Goal: Information Seeking & Learning: Learn about a topic

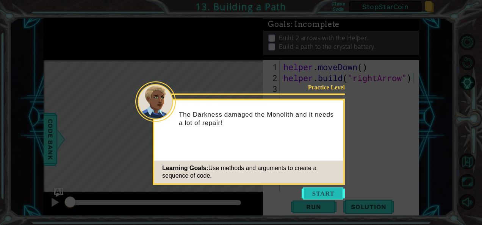
click at [323, 199] on button "Start" at bounding box center [323, 194] width 43 height 12
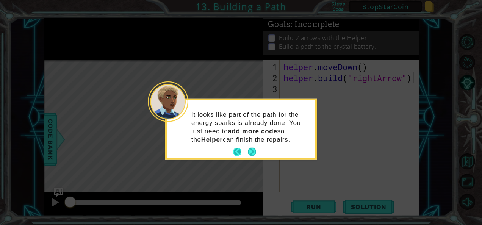
click at [248, 153] on button "Next" at bounding box center [252, 152] width 8 height 8
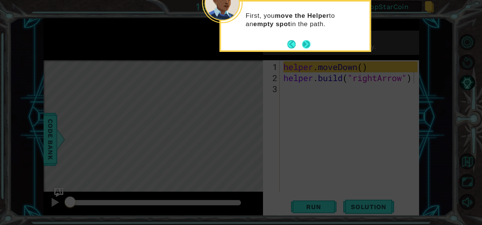
click at [310, 47] on button "Next" at bounding box center [306, 44] width 8 height 8
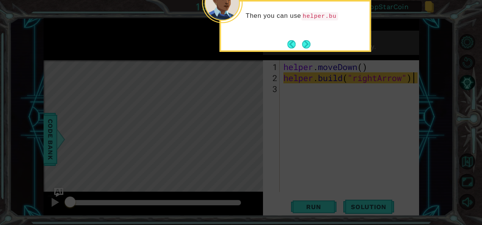
click at [310, 47] on button "Next" at bounding box center [306, 44] width 8 height 8
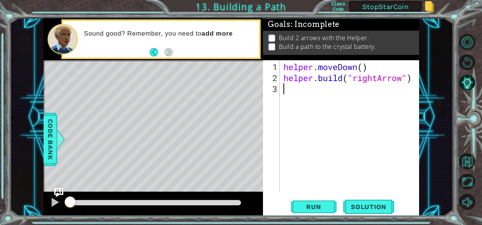
click at [313, 89] on div "helper . moveDown ( ) helper . build ( "rightArrow" )" at bounding box center [351, 138] width 139 height 154
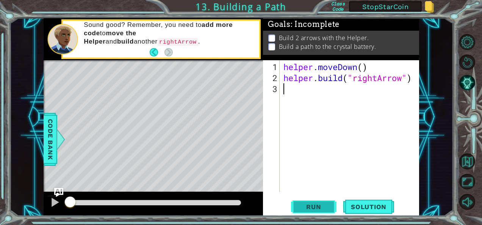
click at [307, 204] on span "Run" at bounding box center [314, 207] width 30 height 8
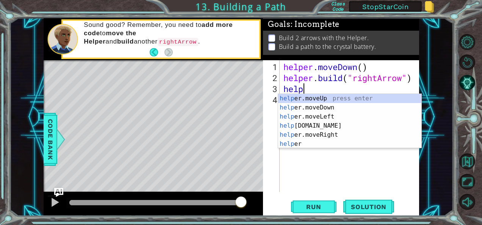
scroll to position [0, 1]
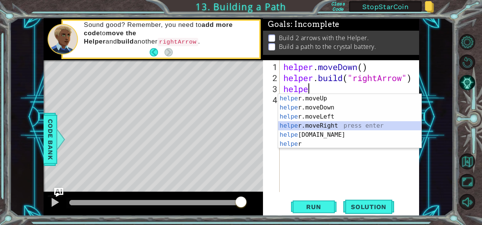
click at [319, 124] on div "helpe [PERSON_NAME]moveUp press enter helpe [PERSON_NAME]moveDown press enter h…" at bounding box center [350, 130] width 144 height 73
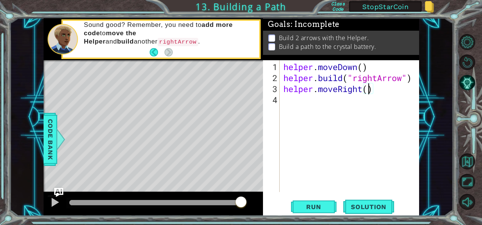
type textarea "helper.moveRight(3)"
click at [322, 101] on div "helper . moveDown ( ) helper . build ( "rightArrow" ) helper . moveRight ( 3 )" at bounding box center [351, 138] width 139 height 154
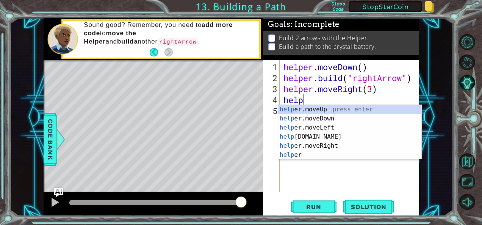
scroll to position [0, 1]
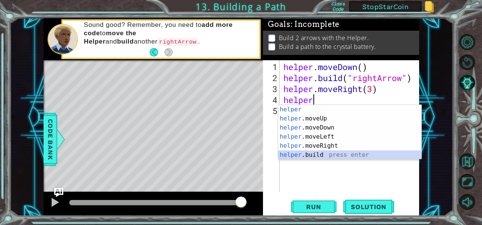
click at [310, 154] on div "helper press enter helper .moveUp press enter helper .moveDown press enter help…" at bounding box center [350, 141] width 144 height 73
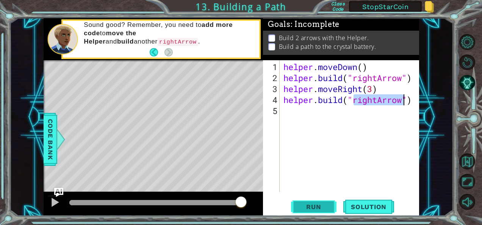
type textarea "[DOMAIN_NAME]("rightArrow")"
click at [305, 204] on span "Run" at bounding box center [314, 207] width 30 height 8
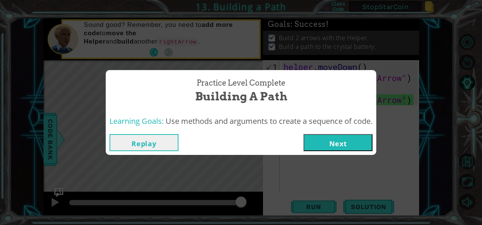
click at [146, 145] on button "Replay" at bounding box center [143, 142] width 69 height 17
